Goal: Transaction & Acquisition: Purchase product/service

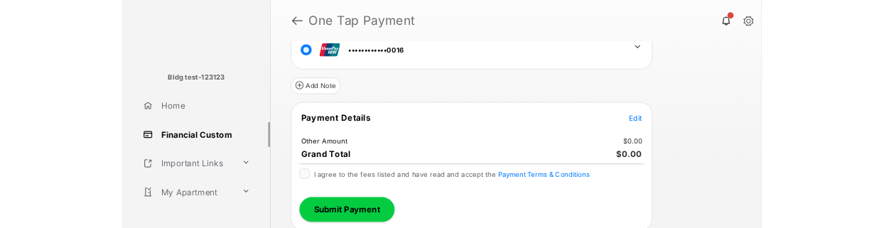
scroll to position [211, 0]
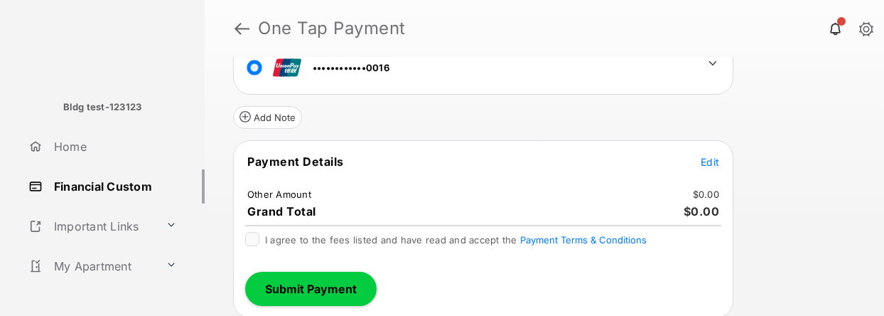
click at [712, 166] on span "Edit" at bounding box center [710, 162] width 18 height 12
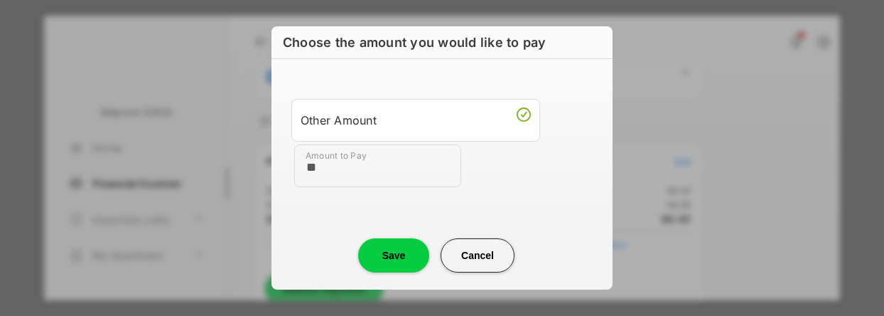
type input "**"
click at [376, 250] on button "Save" at bounding box center [393, 255] width 71 height 34
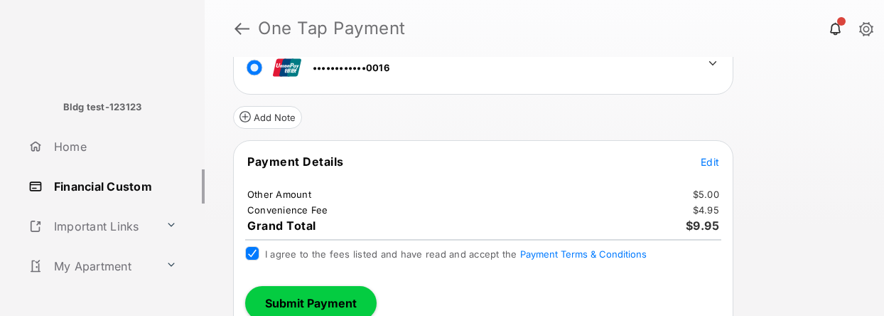
click at [319, 301] on button "Submit Payment" at bounding box center [310, 303] width 131 height 34
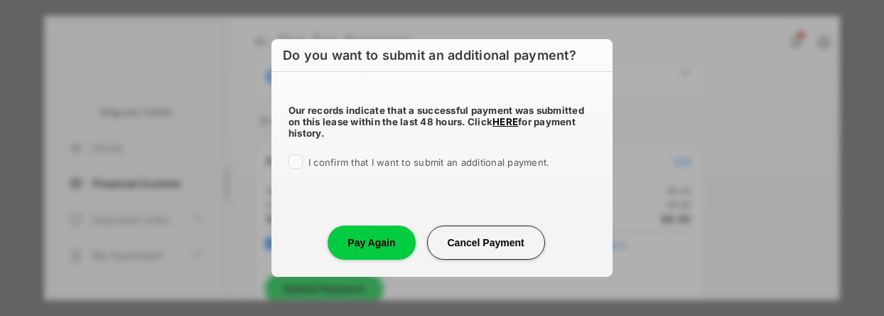
click at [359, 239] on button "Pay Again" at bounding box center [371, 242] width 87 height 34
click at [352, 243] on button "Pay Again" at bounding box center [371, 242] width 87 height 34
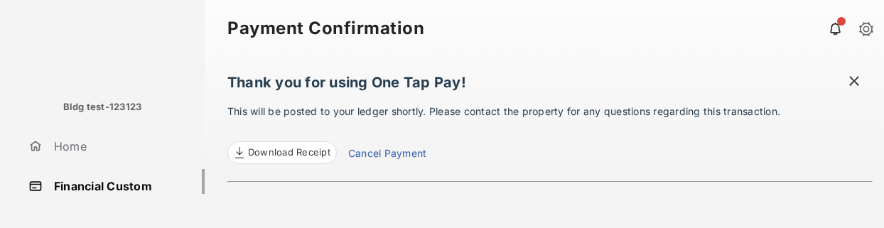
click at [860, 78] on span at bounding box center [854, 83] width 14 height 18
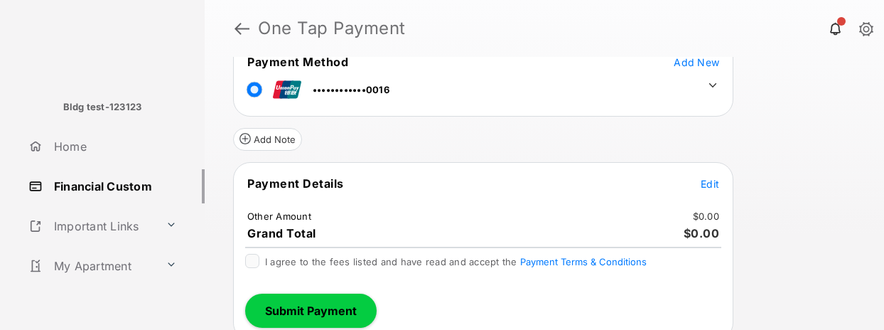
scroll to position [242, 0]
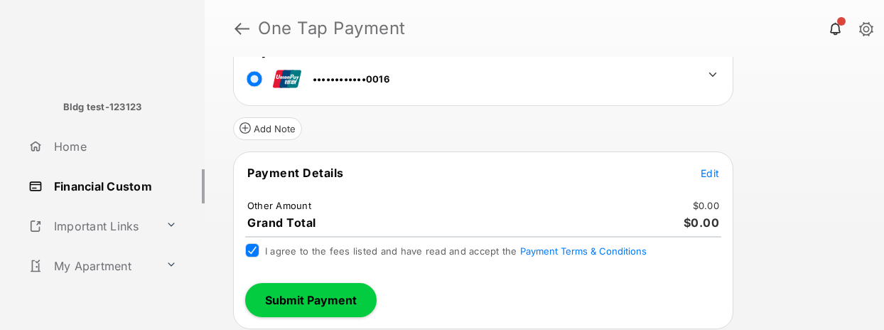
click at [710, 171] on span "Edit" at bounding box center [710, 173] width 18 height 12
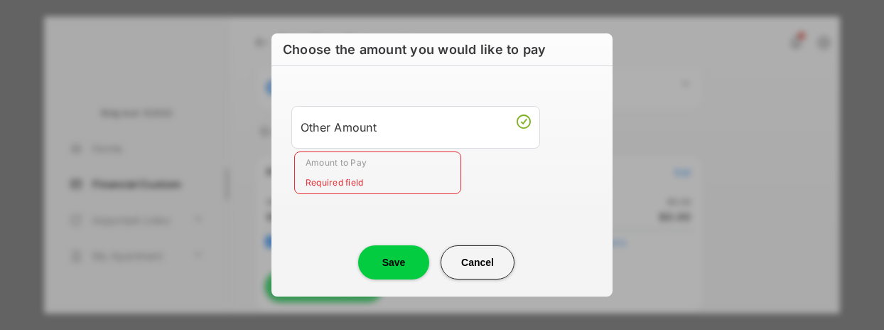
click at [341, 173] on input "Amount to Pay" at bounding box center [377, 172] width 167 height 43
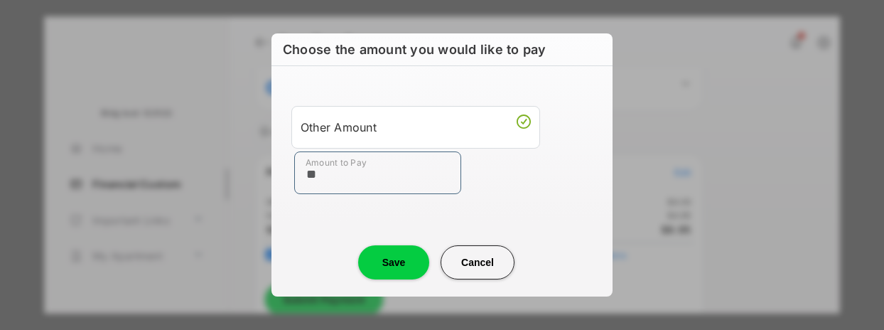
type input "**"
click at [385, 227] on button "Save" at bounding box center [393, 262] width 71 height 34
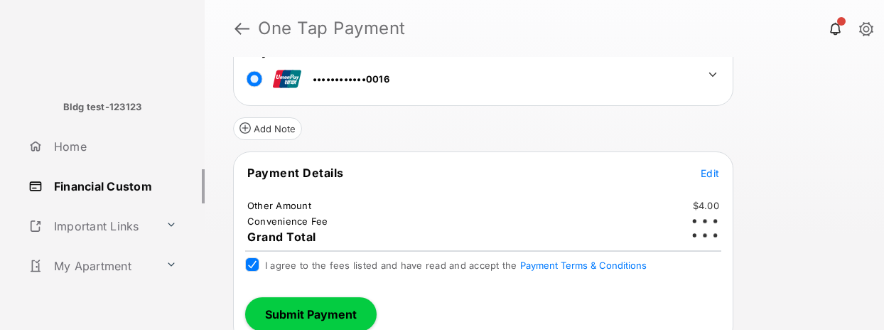
click at [279, 227] on button "Submit Payment" at bounding box center [310, 314] width 131 height 34
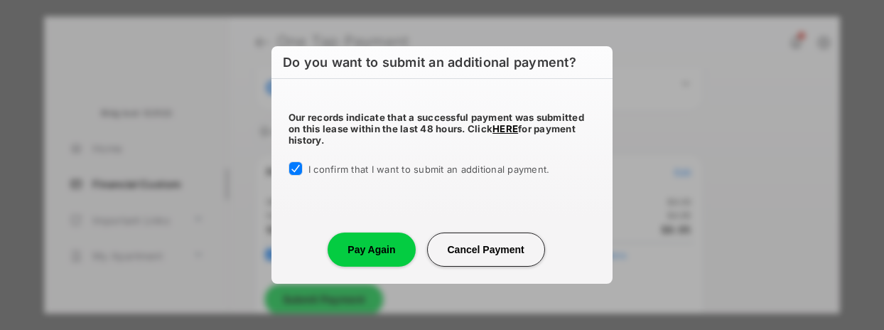
click at [372, 227] on button "Pay Again" at bounding box center [371, 249] width 87 height 34
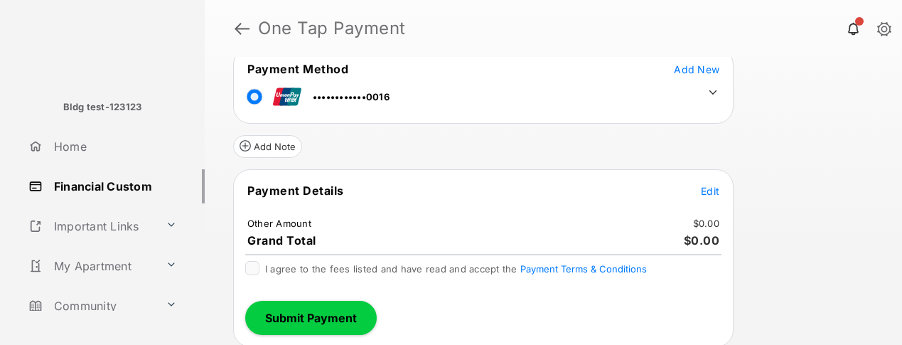
scroll to position [185, 0]
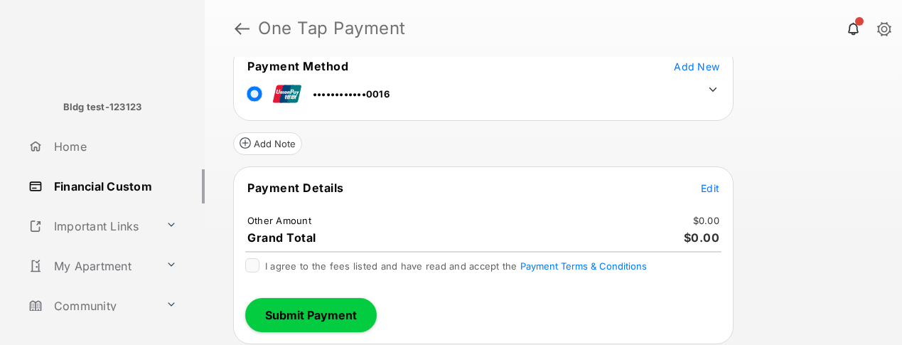
click at [709, 186] on span "Edit" at bounding box center [710, 188] width 18 height 12
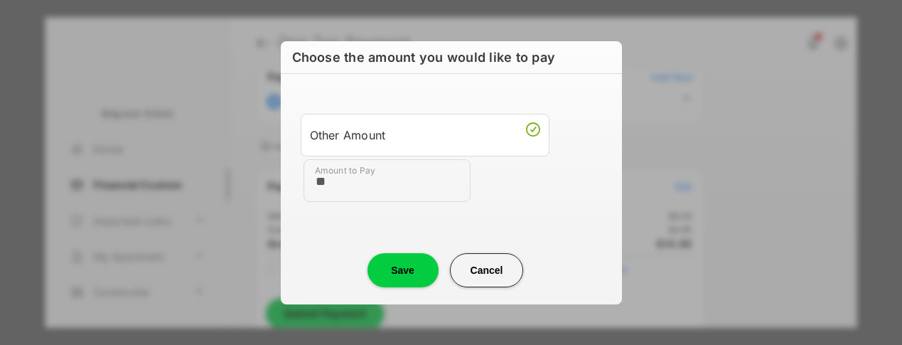
type input "**"
click at [427, 249] on button "Save" at bounding box center [402, 270] width 71 height 34
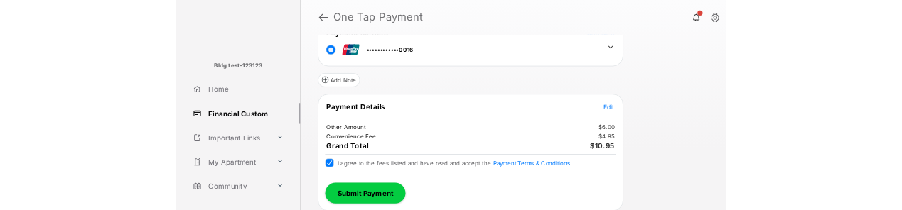
scroll to position [198, 0]
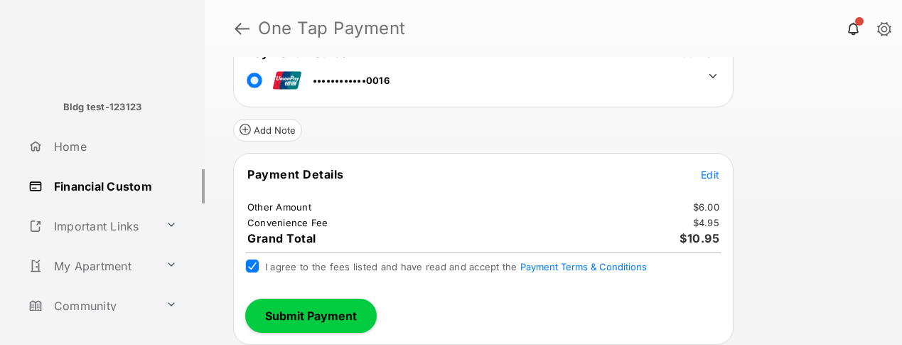
click at [296, 249] on button "Submit Payment" at bounding box center [310, 316] width 131 height 34
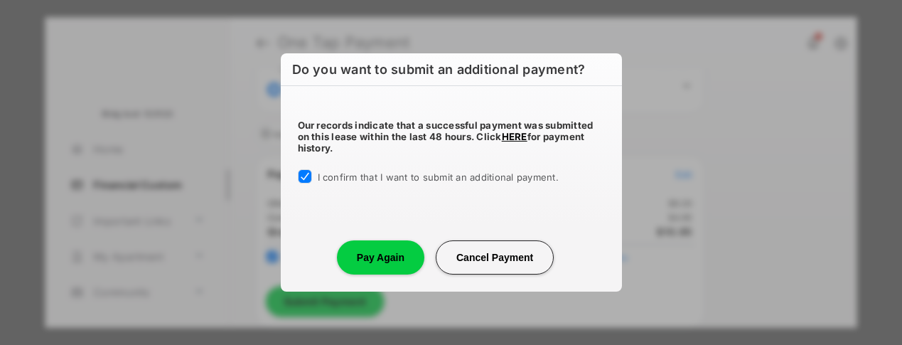
click at [387, 249] on button "Pay Again" at bounding box center [380, 257] width 87 height 34
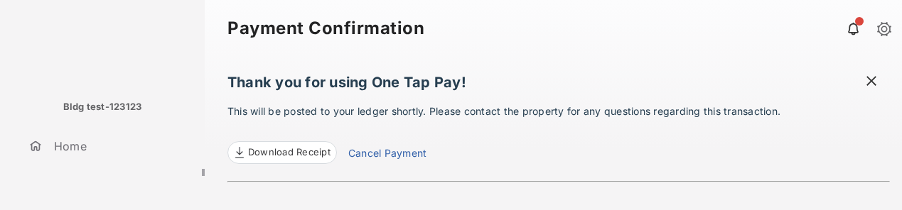
click at [866, 85] on span at bounding box center [871, 83] width 14 height 18
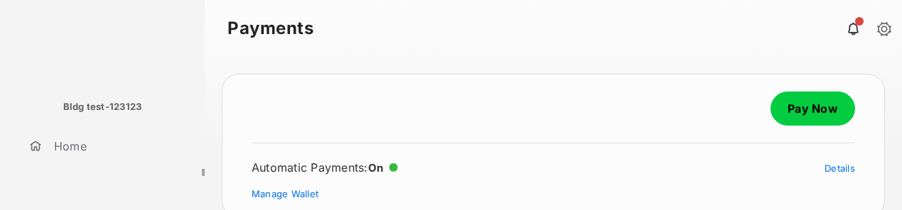
click at [810, 107] on link "Pay Now" at bounding box center [812, 109] width 85 height 34
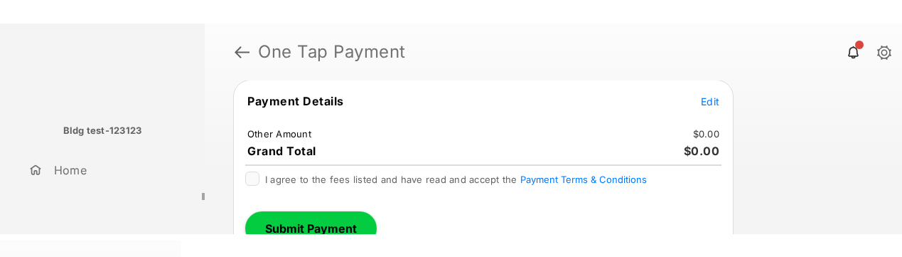
scroll to position [293, 0]
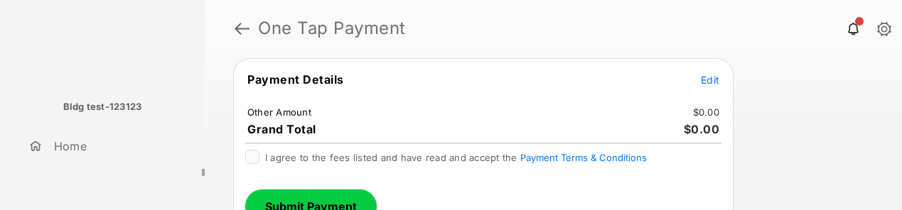
click at [706, 80] on span "Edit" at bounding box center [710, 80] width 18 height 12
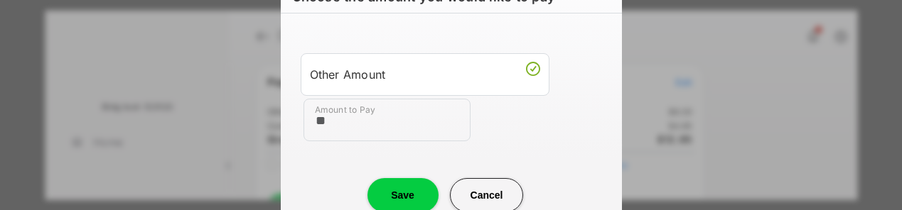
type input "**"
click at [391, 188] on button "Save" at bounding box center [402, 195] width 71 height 34
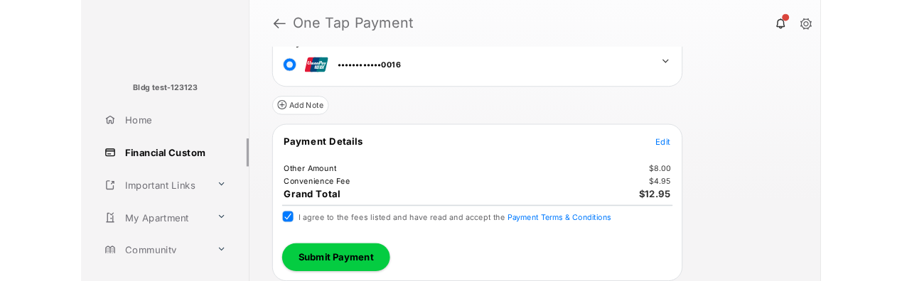
scroll to position [199, 0]
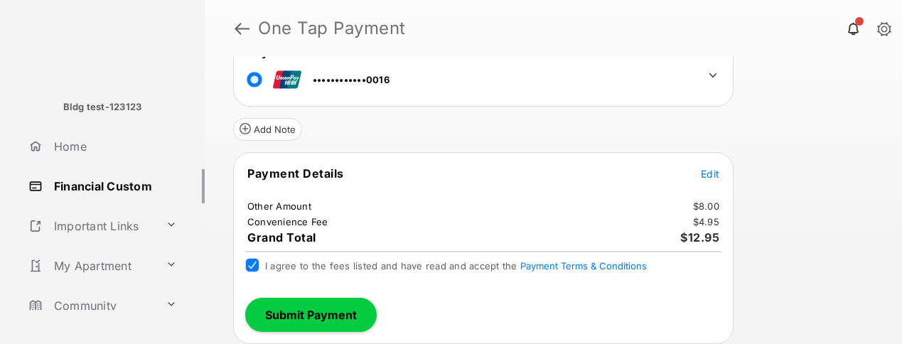
click at [296, 210] on button "Submit Payment" at bounding box center [310, 315] width 131 height 34
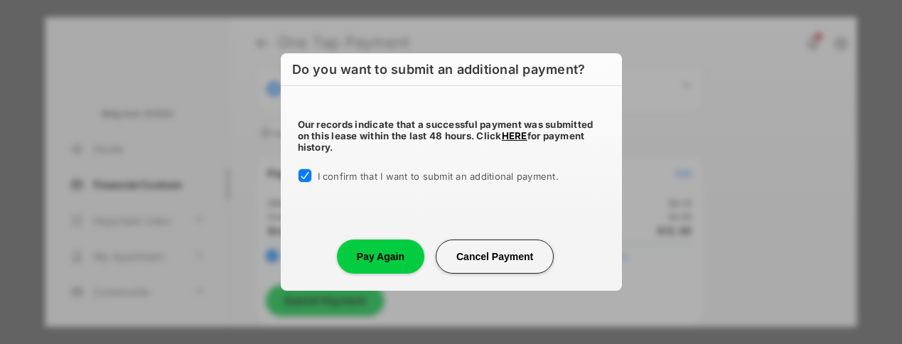
click at [379, 210] on button "Pay Again" at bounding box center [380, 257] width 87 height 34
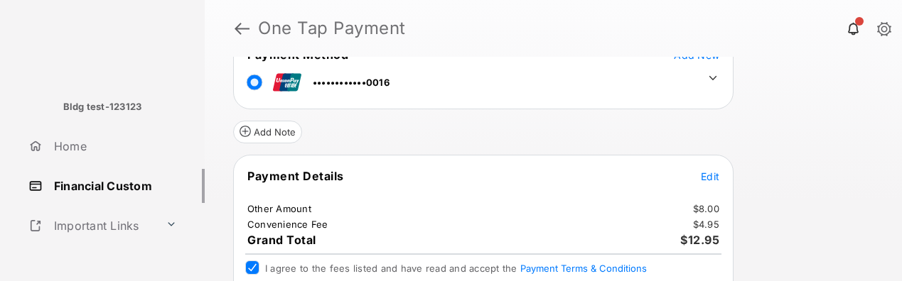
scroll to position [305, 0]
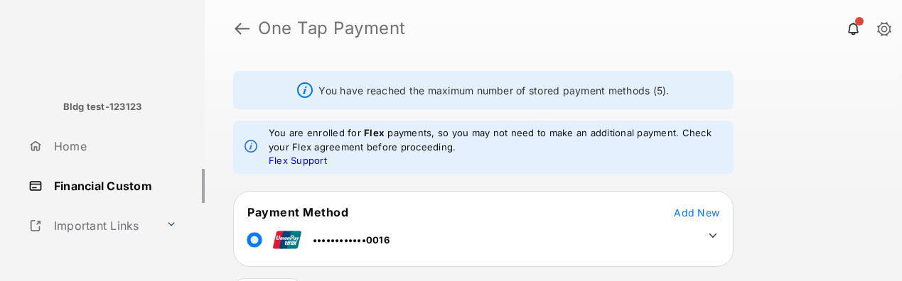
scroll to position [248, 0]
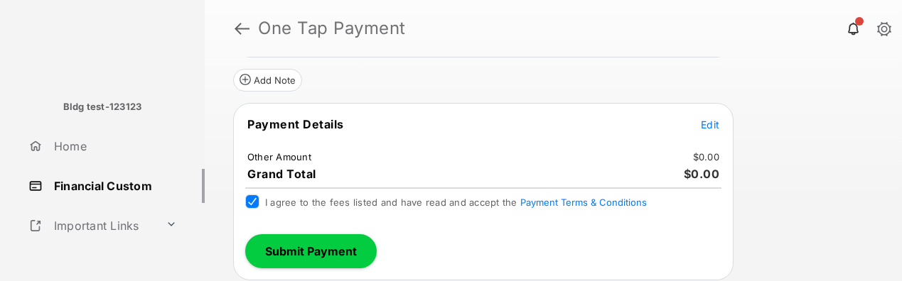
click at [694, 122] on tr "Payment Details Edit" at bounding box center [483, 133] width 496 height 33
click at [709, 124] on span "Edit" at bounding box center [710, 125] width 18 height 12
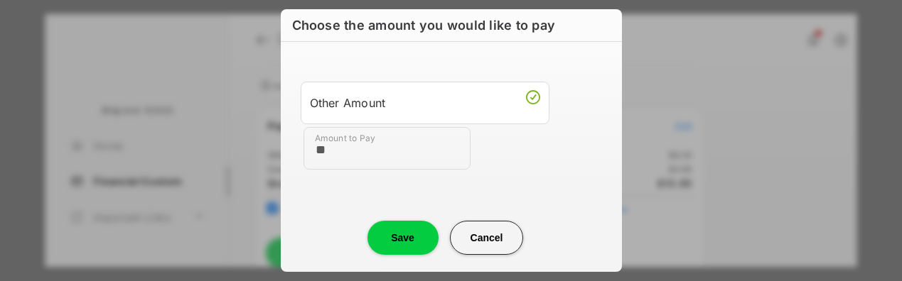
type input "**"
click at [400, 239] on button "Save" at bounding box center [402, 238] width 71 height 34
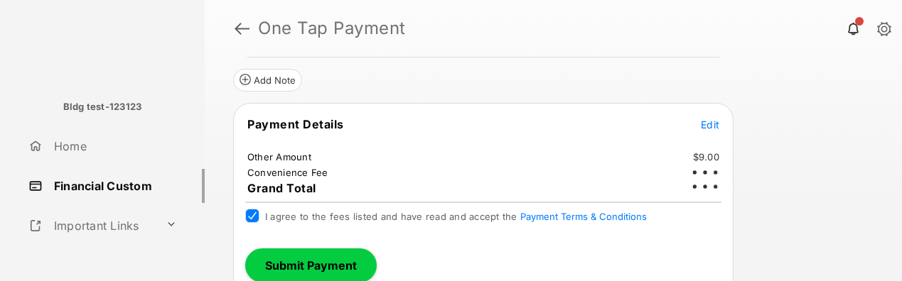
click at [311, 272] on button "Submit Payment" at bounding box center [310, 266] width 131 height 34
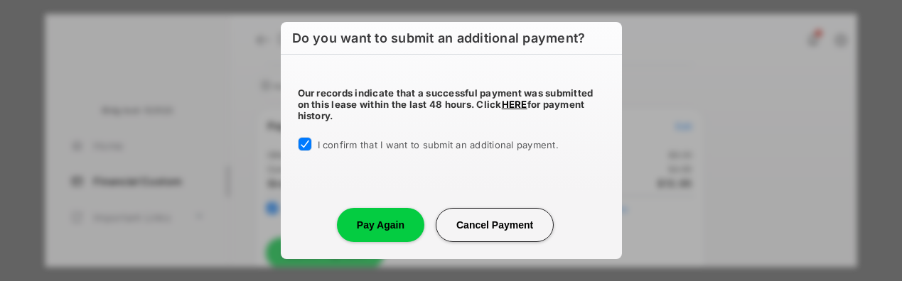
click at [373, 230] on button "Pay Again" at bounding box center [380, 225] width 87 height 34
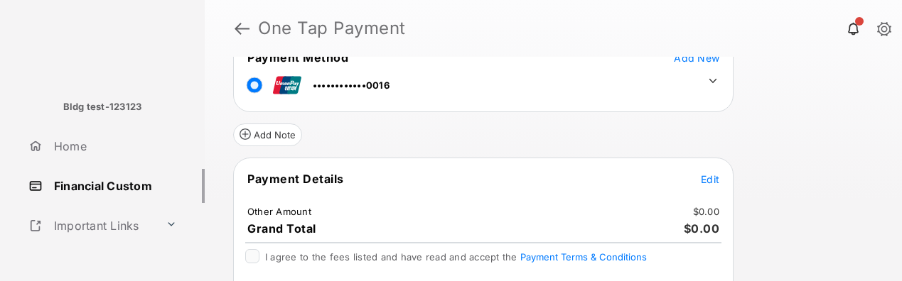
scroll to position [146, 0]
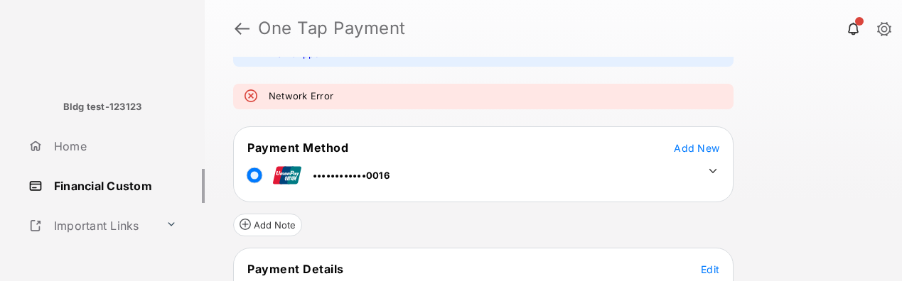
click at [718, 170] on icon at bounding box center [712, 171] width 13 height 13
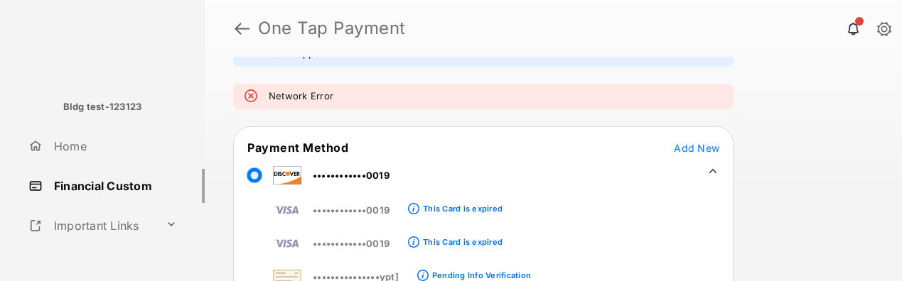
click at [715, 171] on icon at bounding box center [712, 171] width 13 height 13
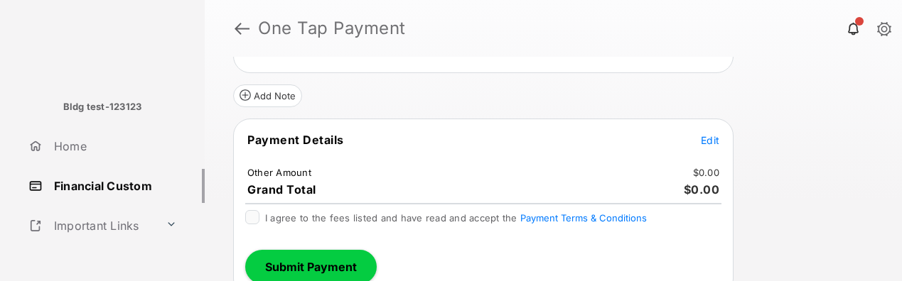
scroll to position [291, 0]
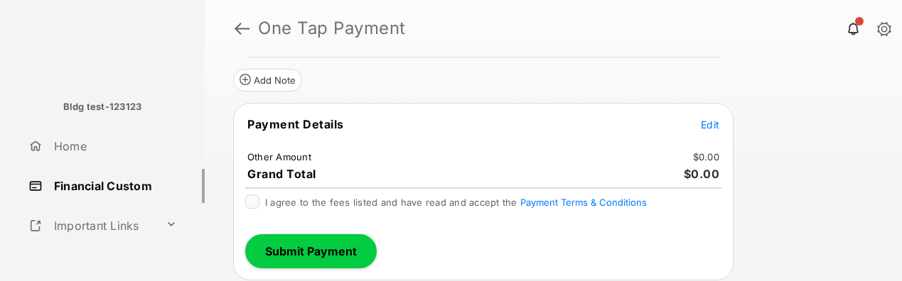
click at [704, 123] on span "Edit" at bounding box center [710, 125] width 18 height 12
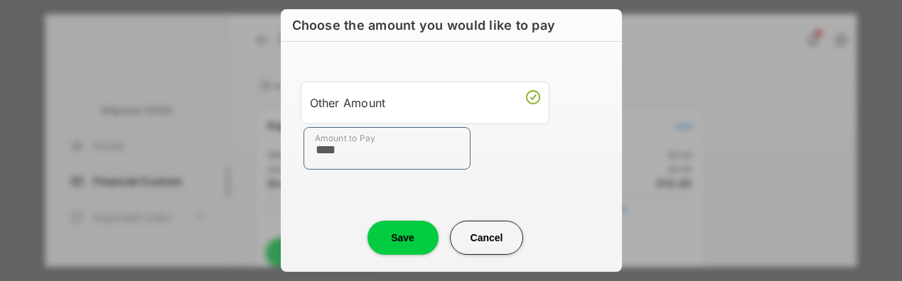
type input "****"
click at [411, 247] on button "Save" at bounding box center [402, 238] width 71 height 34
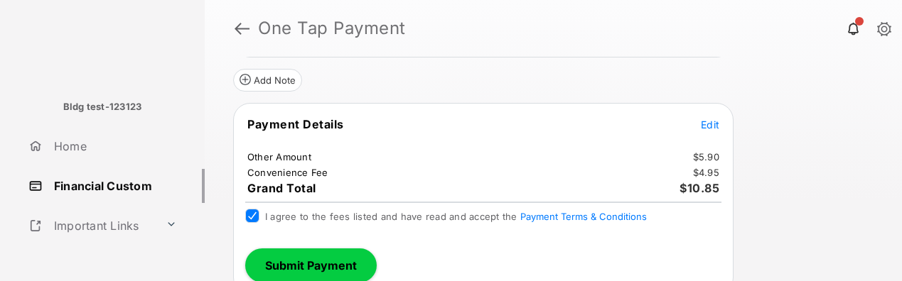
click at [288, 264] on button "Submit Payment" at bounding box center [310, 266] width 131 height 34
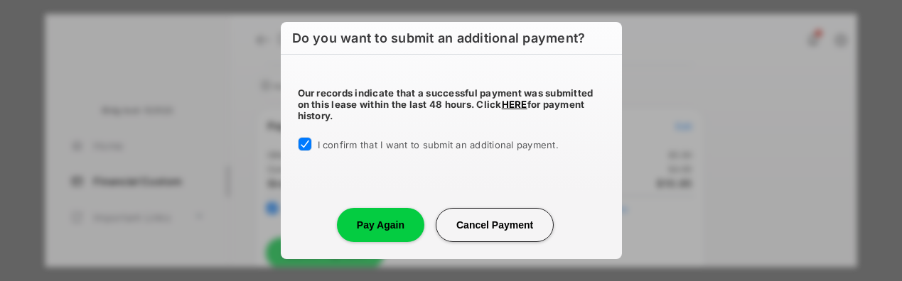
click at [387, 228] on button "Pay Again" at bounding box center [380, 225] width 87 height 34
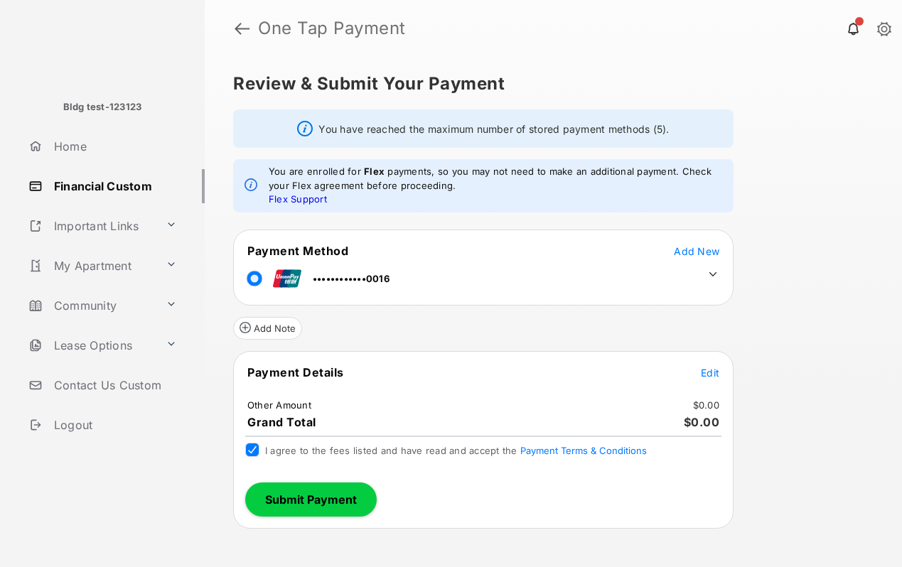
click at [710, 370] on span "Edit" at bounding box center [710, 373] width 18 height 12
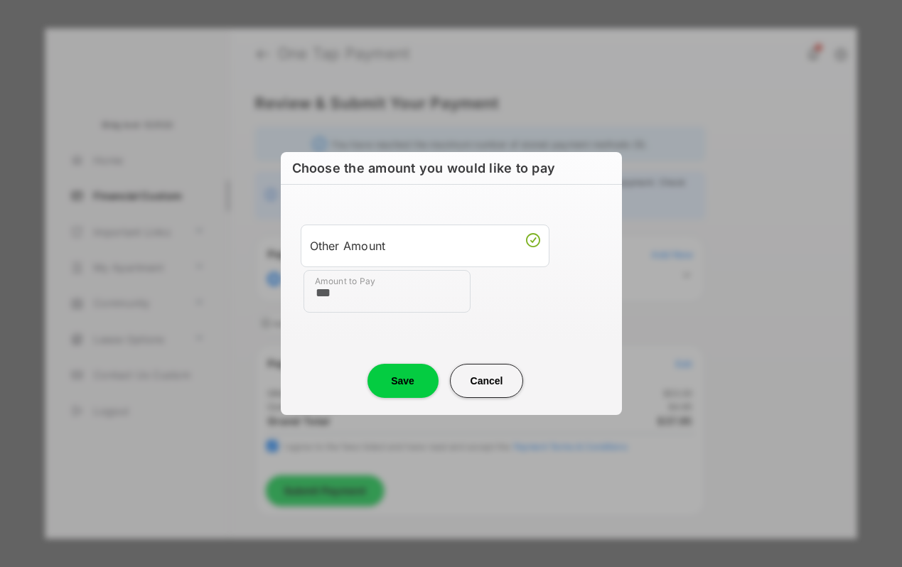
type input "***"
click at [407, 382] on button "Save" at bounding box center [402, 381] width 71 height 34
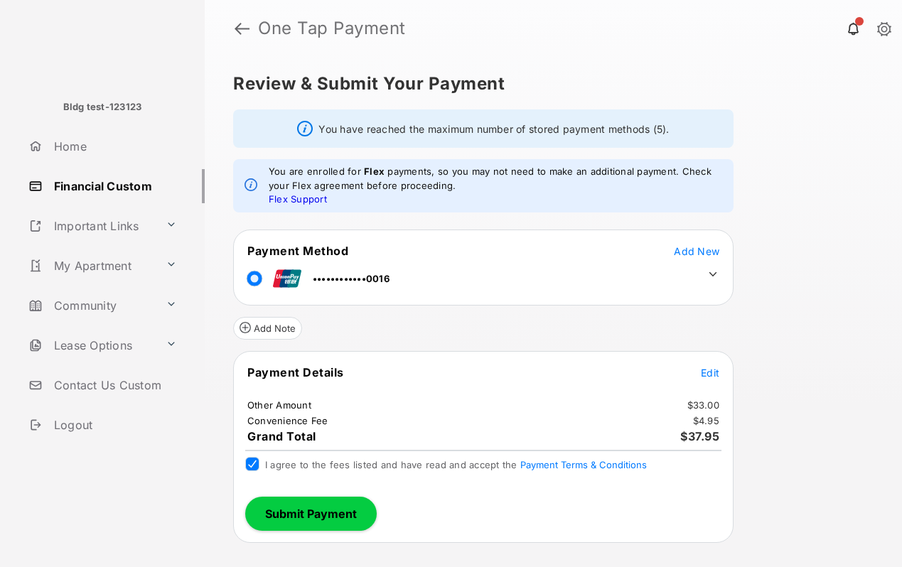
click at [322, 515] on button "Submit Payment" at bounding box center [310, 514] width 131 height 34
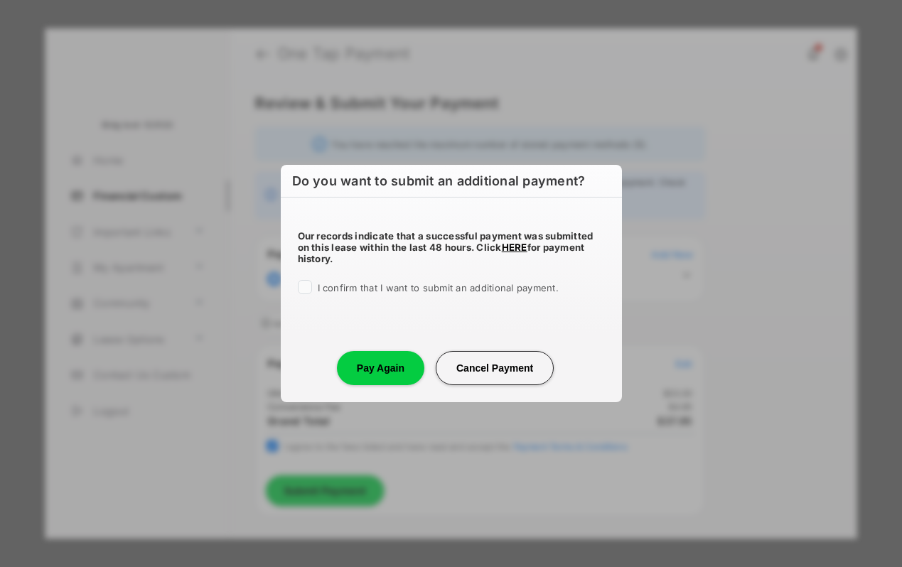
click at [308, 279] on div "Our records indicate that a successful payment was submitted on this lease with…" at bounding box center [451, 260] width 341 height 125
click at [392, 367] on button "Pay Again" at bounding box center [380, 368] width 87 height 34
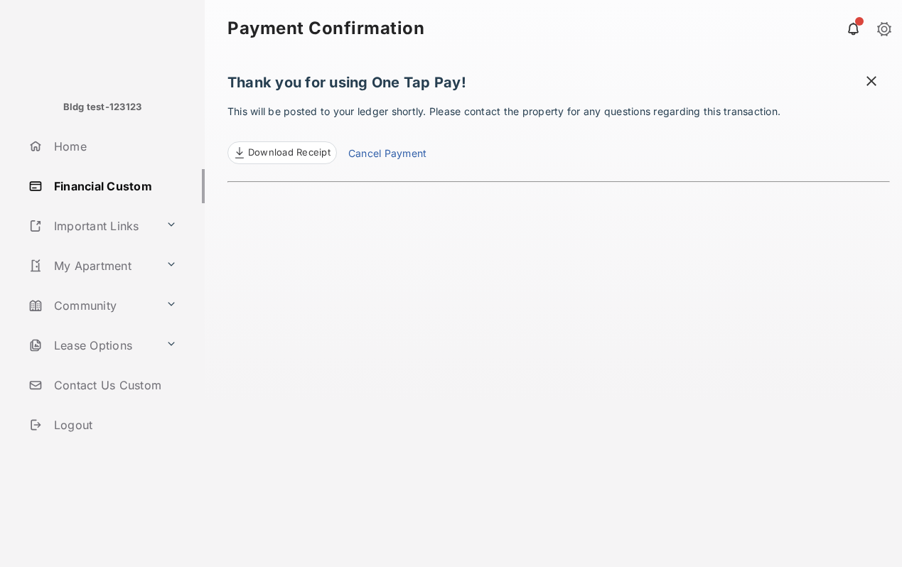
click at [875, 82] on span at bounding box center [871, 83] width 14 height 18
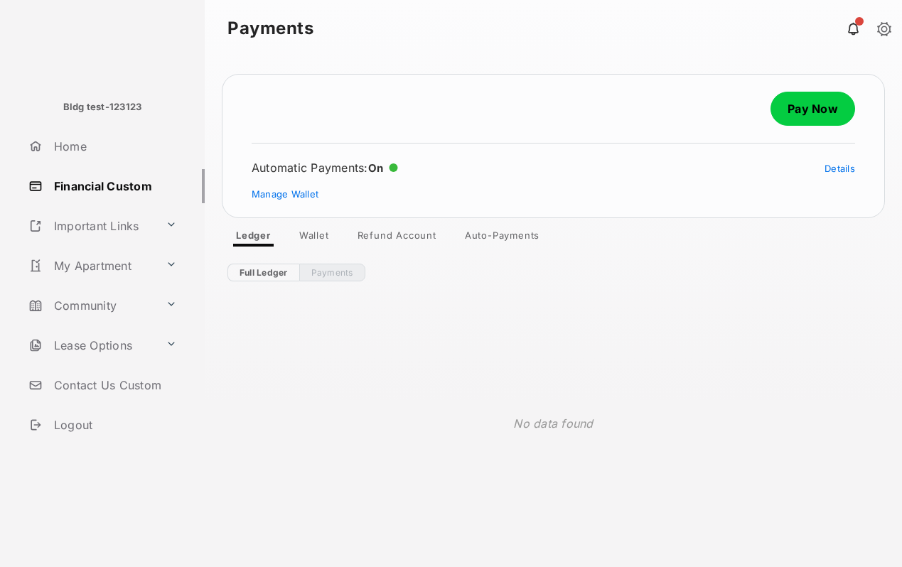
click at [822, 112] on link "Pay Now" at bounding box center [812, 109] width 85 height 34
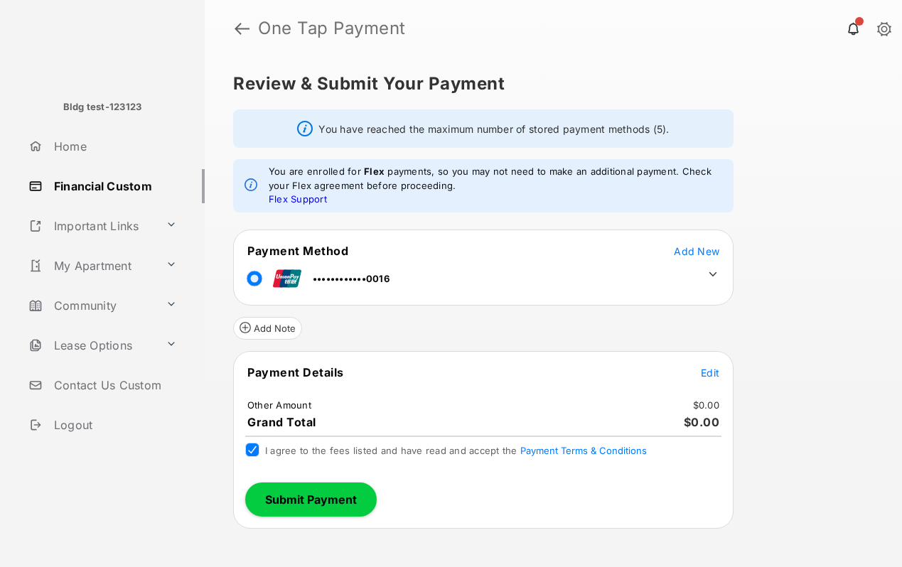
click at [730, 374] on tr "Payment Details Edit" at bounding box center [483, 381] width 496 height 33
click at [722, 374] on tr "Payment Details Edit" at bounding box center [483, 381] width 496 height 33
click at [713, 371] on span "Edit" at bounding box center [710, 373] width 18 height 12
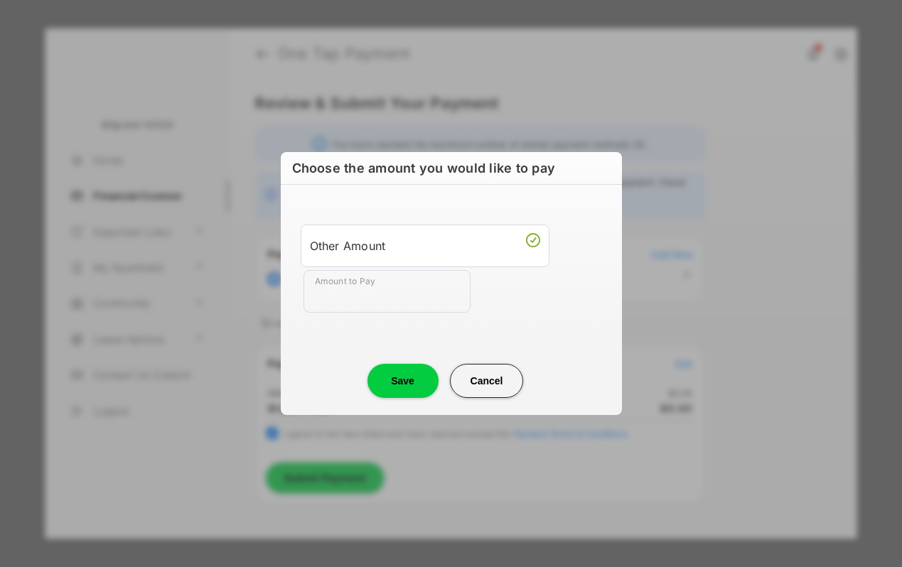
click at [382, 289] on input "Amount to Pay" at bounding box center [386, 291] width 167 height 43
click at [380, 290] on input "Amount to Pay" at bounding box center [386, 291] width 167 height 43
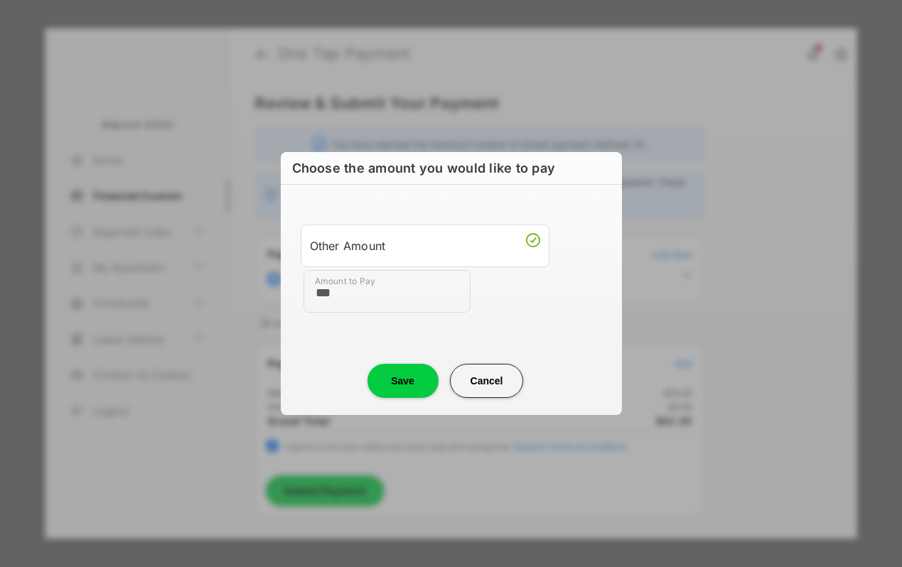
type input "***"
click at [410, 388] on button "Save" at bounding box center [402, 381] width 71 height 34
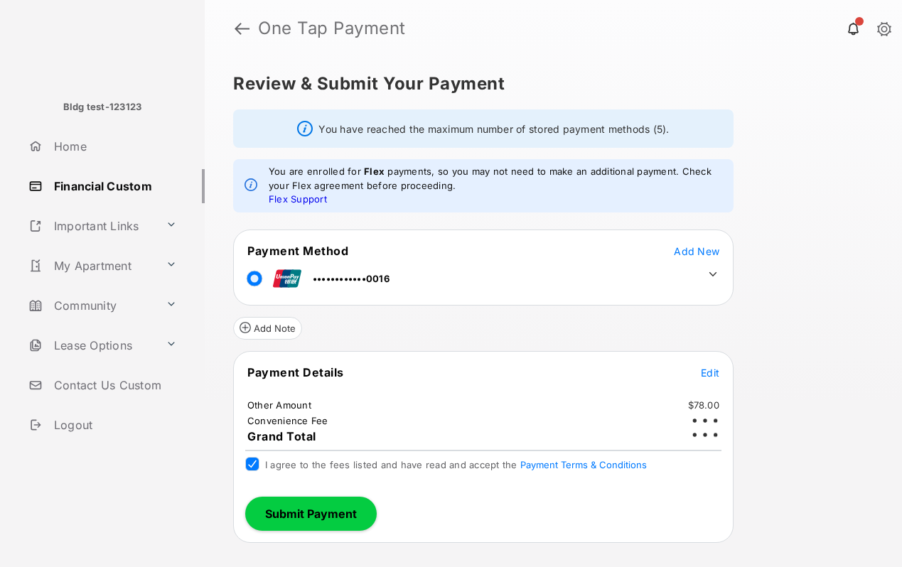
click at [310, 521] on button "Submit Payment" at bounding box center [310, 514] width 131 height 34
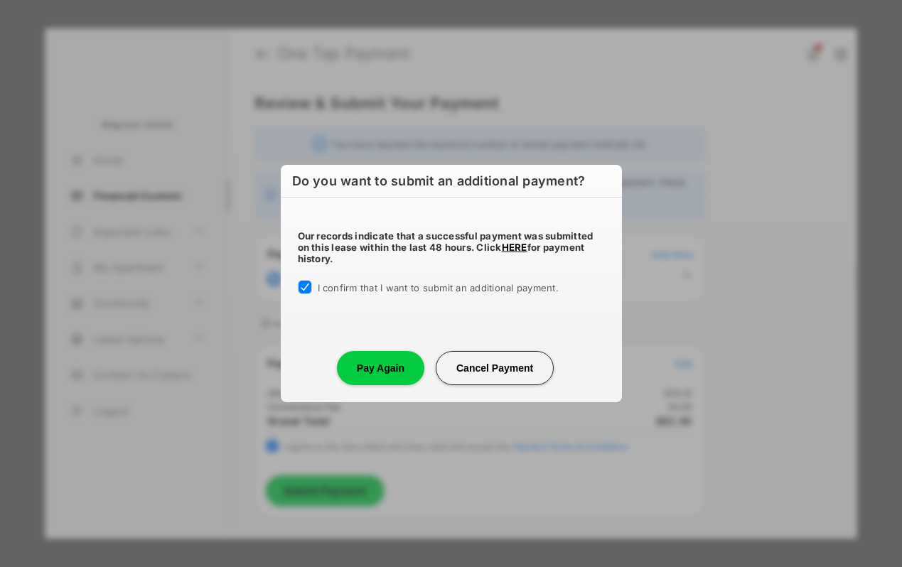
click at [384, 372] on button "Pay Again" at bounding box center [380, 368] width 87 height 34
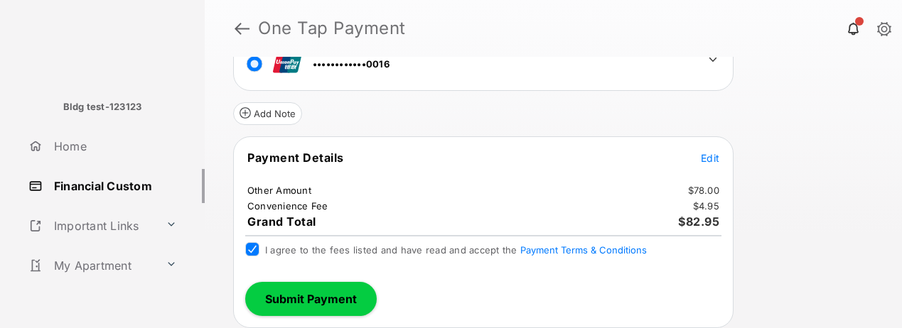
scroll to position [258, 0]
click at [304, 293] on button "Submit Payment" at bounding box center [310, 298] width 131 height 34
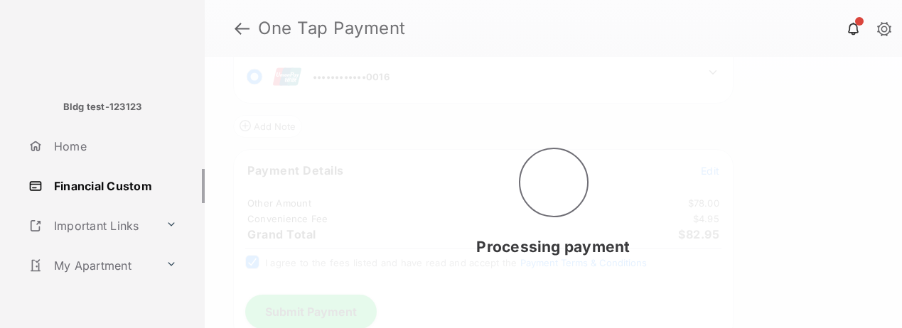
scroll to position [271, 0]
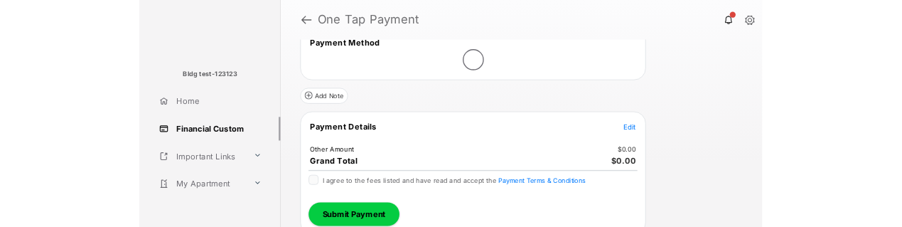
scroll to position [201, 0]
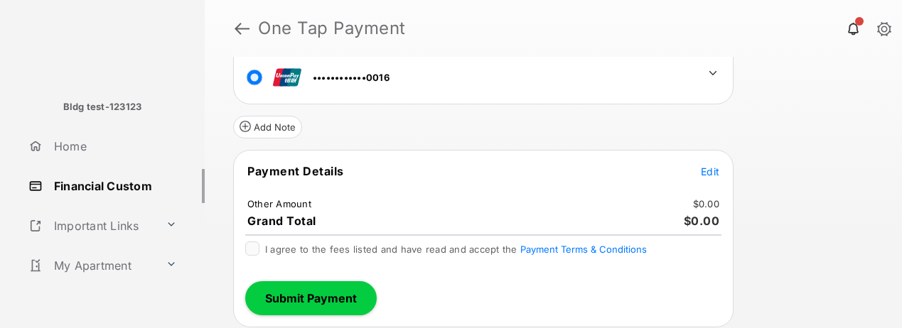
click at [702, 171] on span "Edit" at bounding box center [710, 172] width 18 height 12
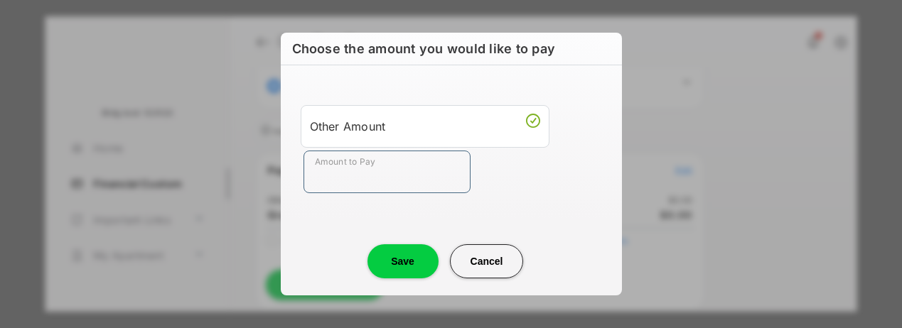
click at [377, 186] on input "Amount to Pay" at bounding box center [386, 172] width 167 height 43
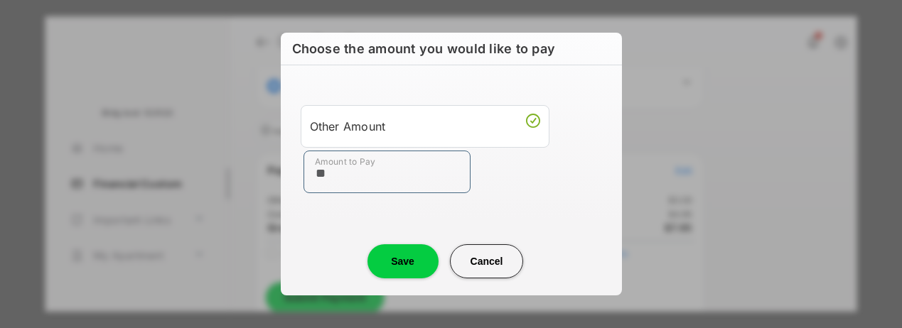
type input "**"
click at [410, 257] on button "Save" at bounding box center [402, 261] width 71 height 34
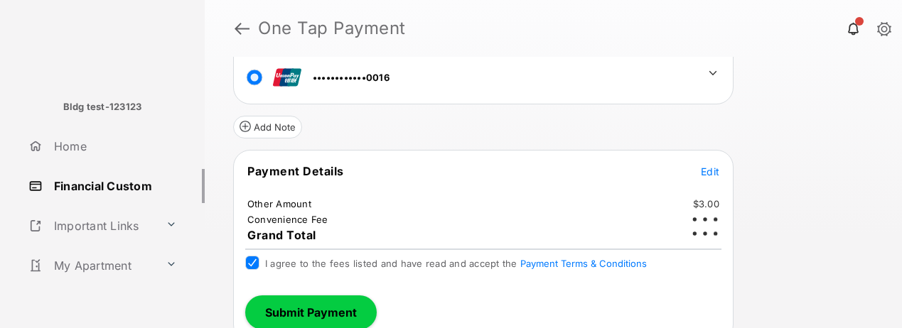
click at [282, 311] on button "Submit Payment" at bounding box center [310, 313] width 131 height 34
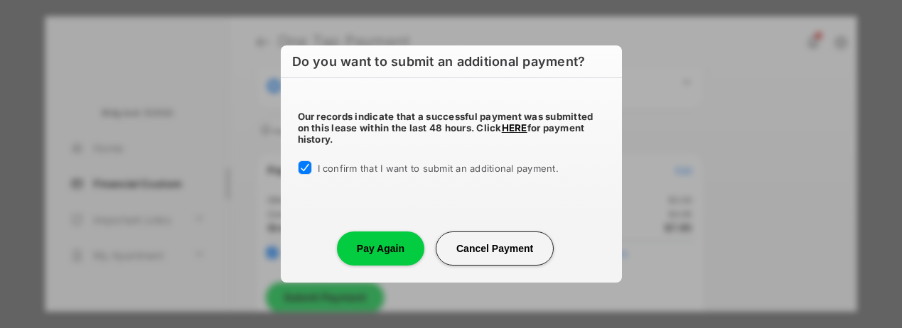
click at [373, 254] on button "Pay Again" at bounding box center [380, 249] width 87 height 34
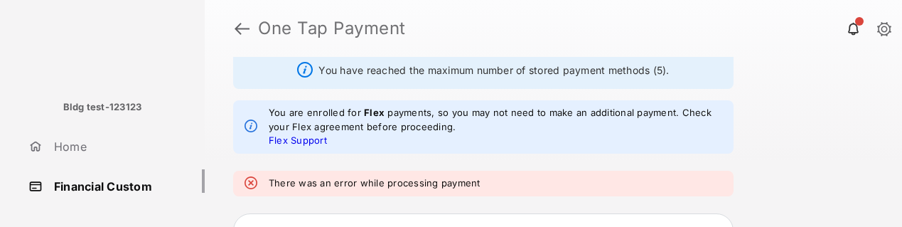
scroll to position [291, 0]
